Goal: Download file/media

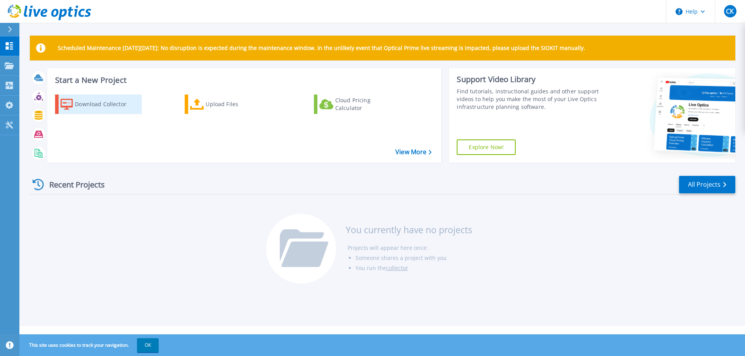
click at [110, 107] on div "Download Collector" at bounding box center [106, 105] width 62 height 16
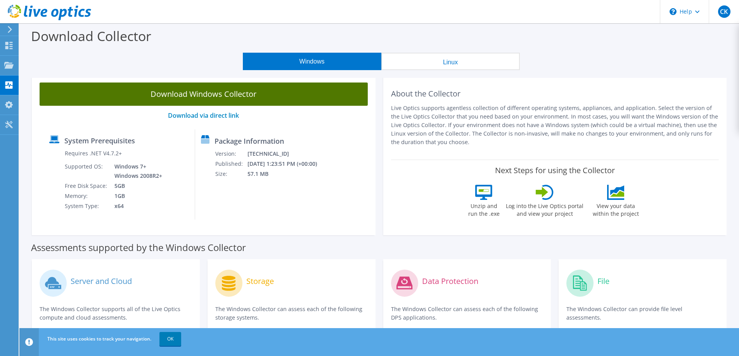
click at [202, 97] on link "Download Windows Collector" at bounding box center [204, 94] width 328 height 23
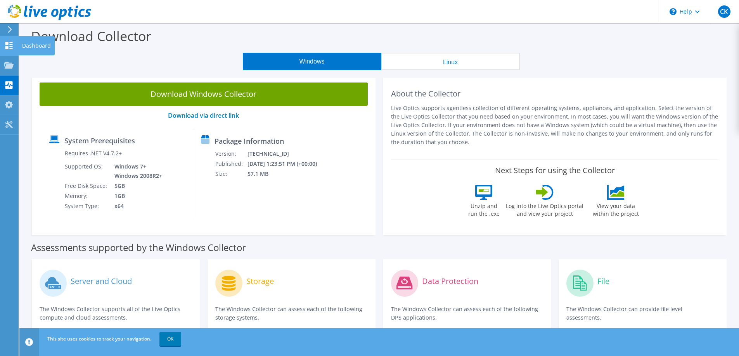
click at [10, 43] on icon at bounding box center [8, 45] width 9 height 7
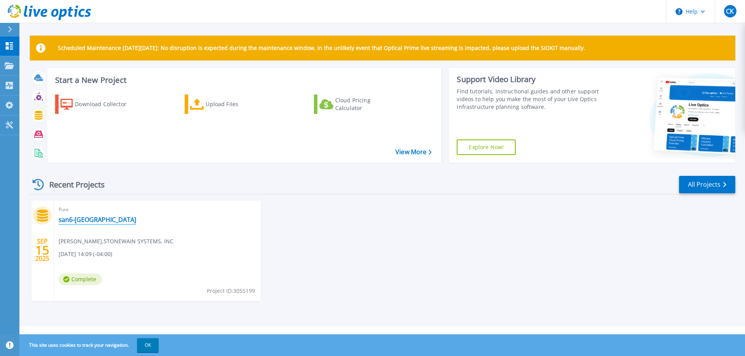
click at [69, 220] on link "san6-va" at bounding box center [98, 220] width 78 height 8
